Goal: Task Accomplishment & Management: Manage account settings

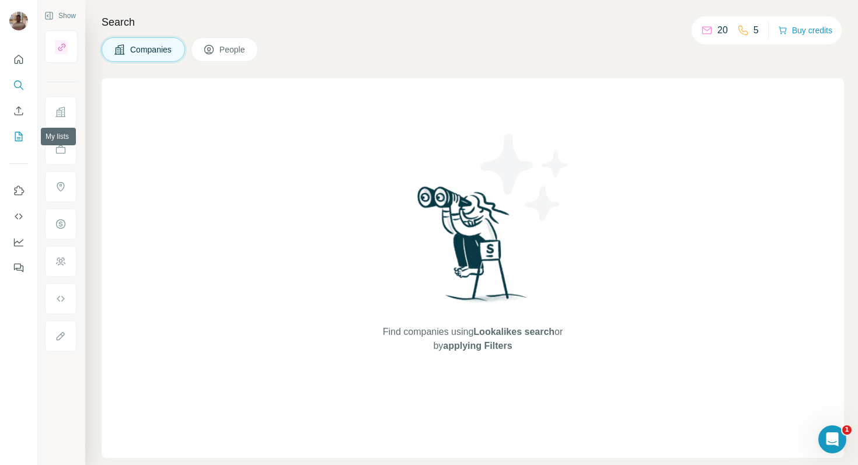
click at [23, 138] on icon "My lists" at bounding box center [19, 137] width 12 height 12
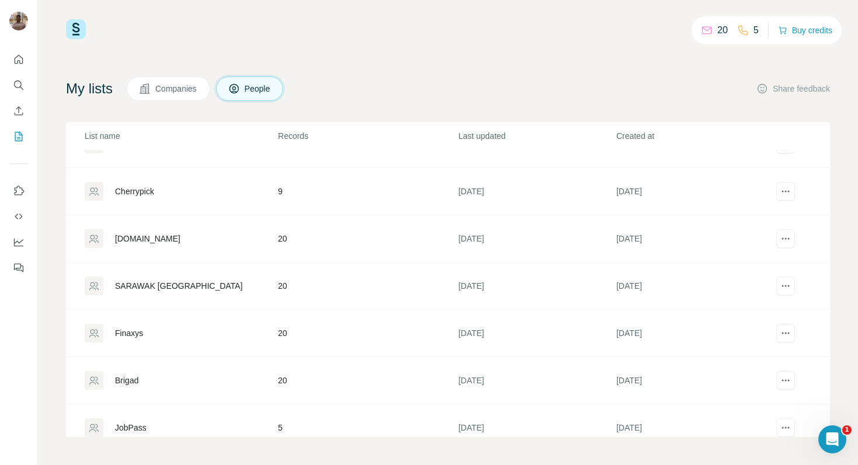
scroll to position [363, 0]
drag, startPoint x: 135, startPoint y: 269, endPoint x: 149, endPoint y: 287, distance: 22.9
click at [149, 287] on td "SARAWAK FRANCE" at bounding box center [171, 284] width 211 height 47
